Goal: Navigation & Orientation: Find specific page/section

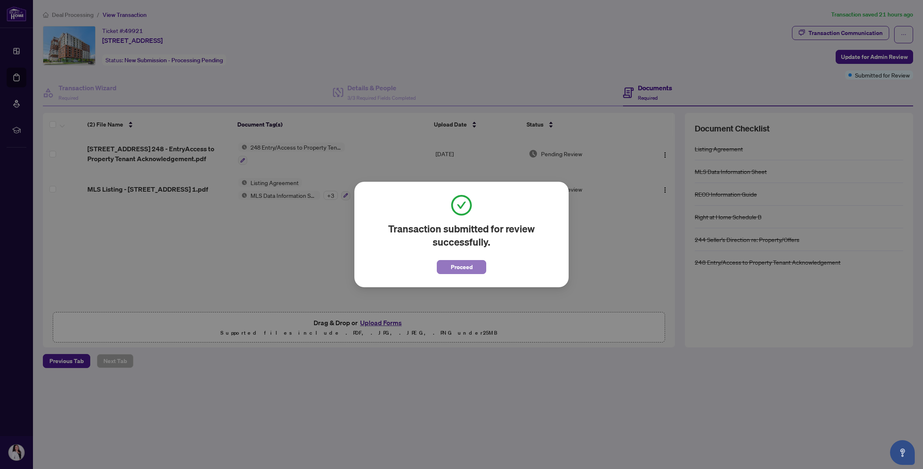
click at [459, 263] on span "Proceed" at bounding box center [462, 266] width 22 height 13
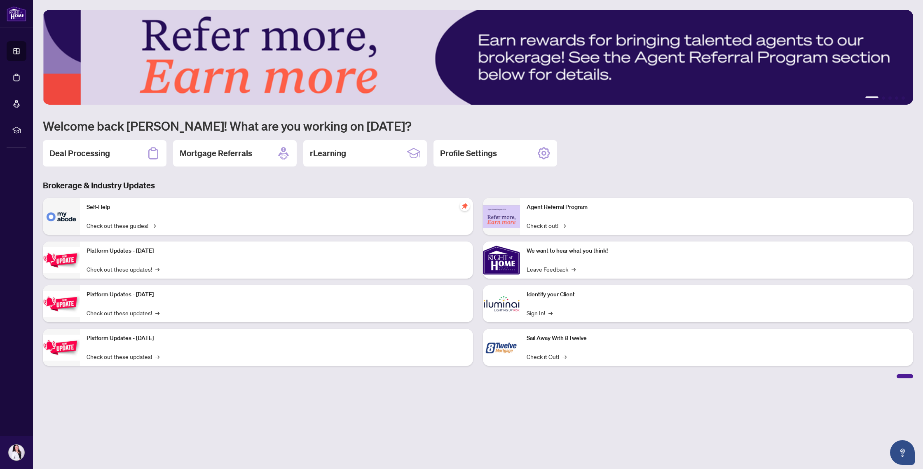
click at [91, 210] on p "Self-Help" at bounding box center [277, 207] width 380 height 9
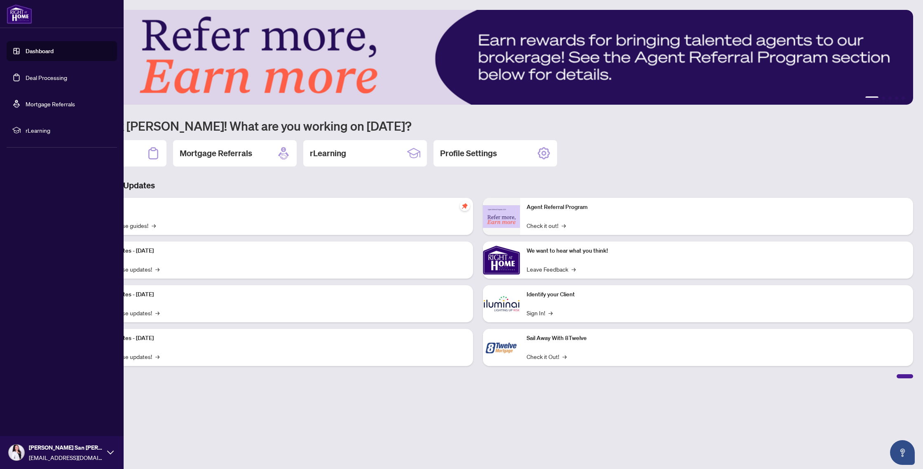
click at [32, 77] on link "Deal Processing" at bounding box center [47, 77] width 42 height 7
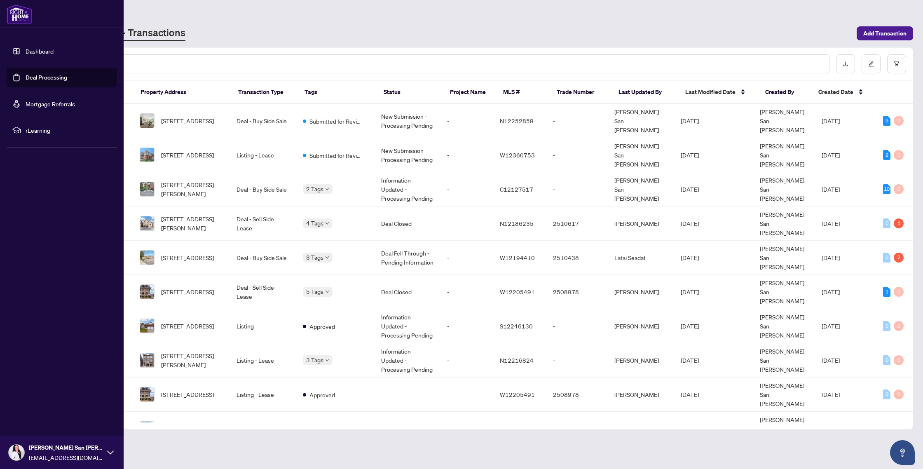
click at [26, 49] on link "Dashboard" at bounding box center [40, 50] width 28 height 7
